Goal: Task Accomplishment & Management: Use online tool/utility

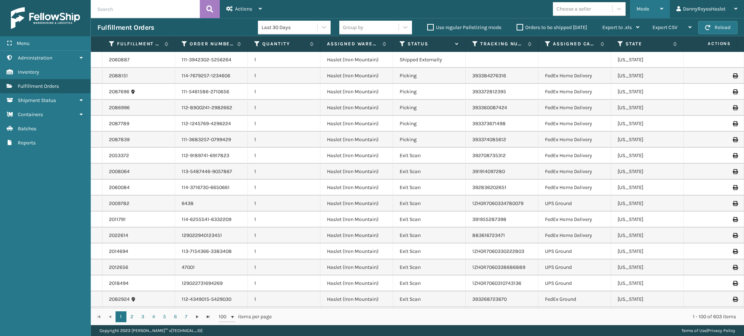
click at [642, 11] on span "Mode" at bounding box center [643, 9] width 13 height 6
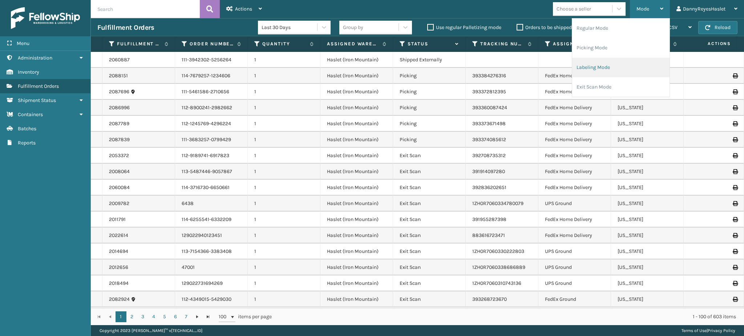
click at [622, 72] on li "Labeling Mode" at bounding box center [620, 68] width 97 height 20
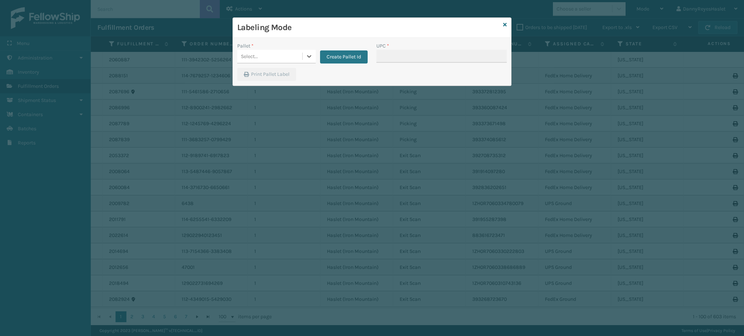
click at [262, 57] on div "Select..." at bounding box center [269, 57] width 65 height 12
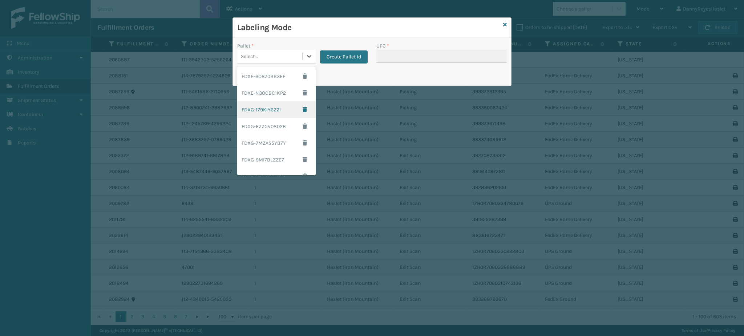
click at [262, 107] on div "FDXG-179KIY6ZZI" at bounding box center [276, 109] width 78 height 17
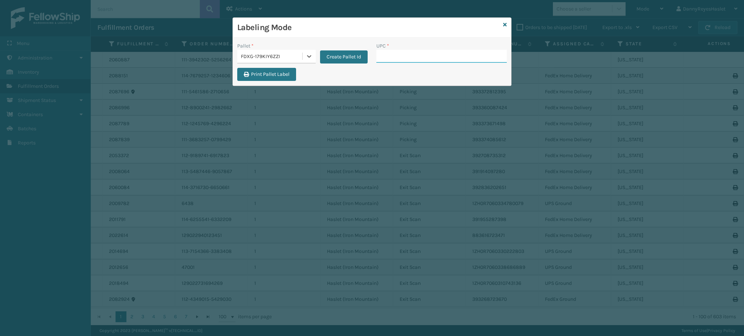
click at [403, 57] on input "UPC *" at bounding box center [441, 56] width 130 height 13
click at [266, 73] on button "Print Pallet Label" at bounding box center [266, 74] width 59 height 13
click at [409, 53] on input "UPC *" at bounding box center [441, 56] width 130 height 13
click at [506, 23] on icon at bounding box center [505, 24] width 4 height 5
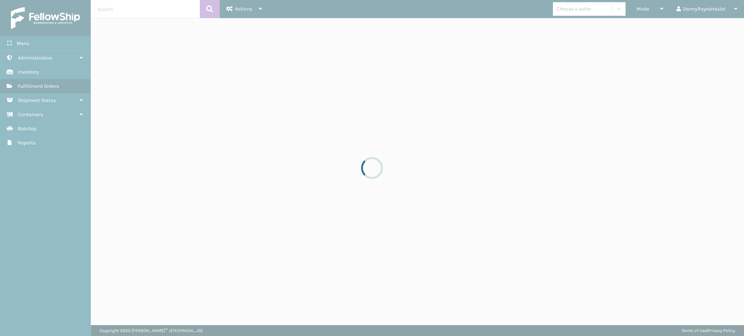
click at [643, 8] on div at bounding box center [372, 168] width 744 height 336
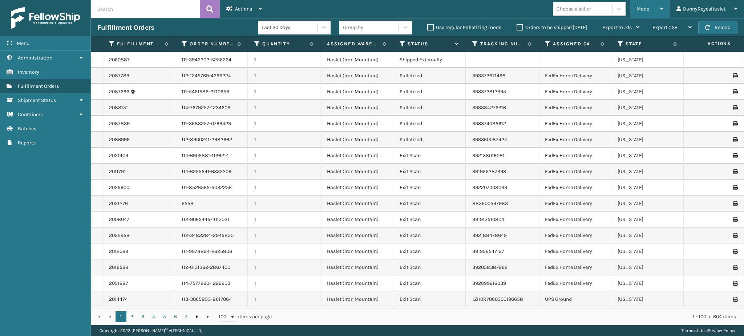
drag, startPoint x: 643, startPoint y: 7, endPoint x: 655, endPoint y: 8, distance: 11.6
click at [655, 8] on div "Mode" at bounding box center [650, 9] width 27 height 18
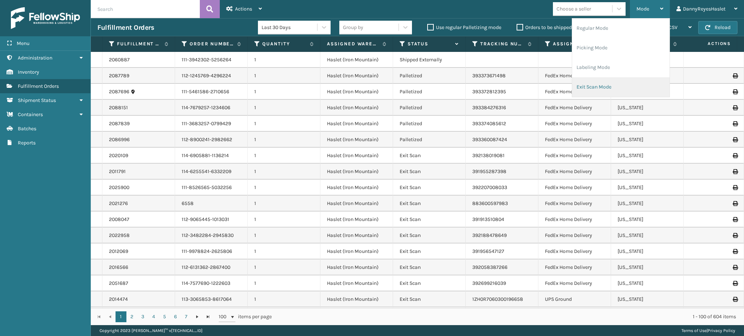
click at [601, 88] on li "Exit Scan Mode" at bounding box center [620, 87] width 97 height 20
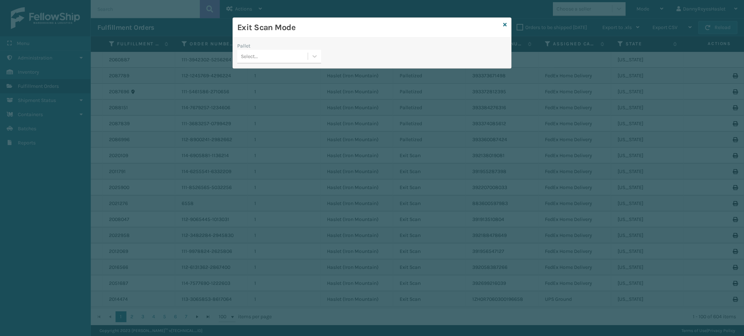
click at [286, 58] on div "Select..." at bounding box center [272, 57] width 70 height 12
